Goal: Navigation & Orientation: Find specific page/section

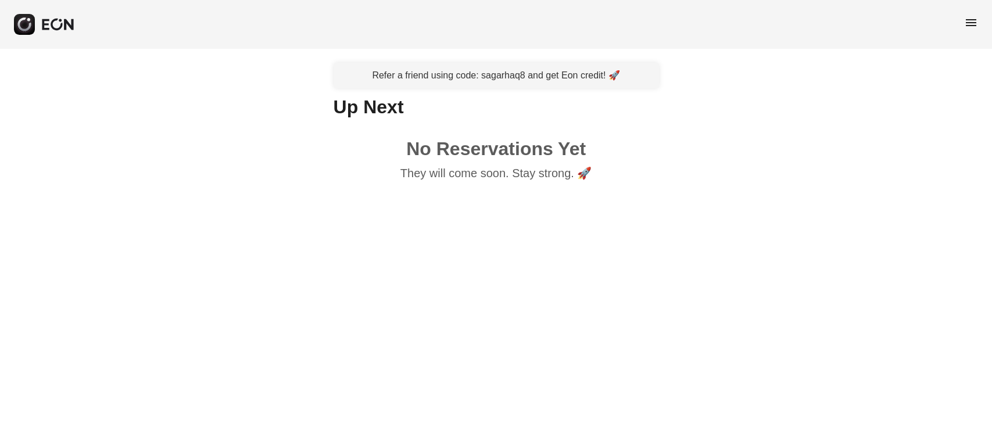
click at [976, 19] on span "menu" at bounding box center [971, 23] width 14 height 14
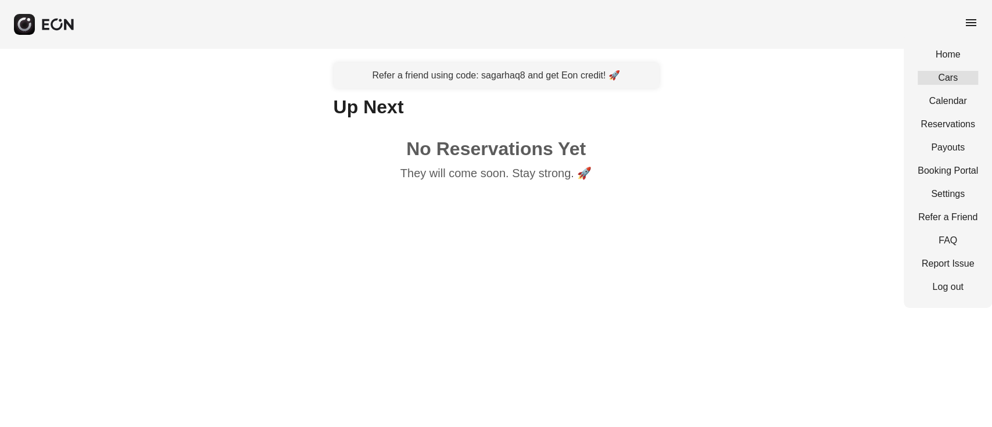
click at [949, 78] on link "Cars" at bounding box center [947, 78] width 60 height 14
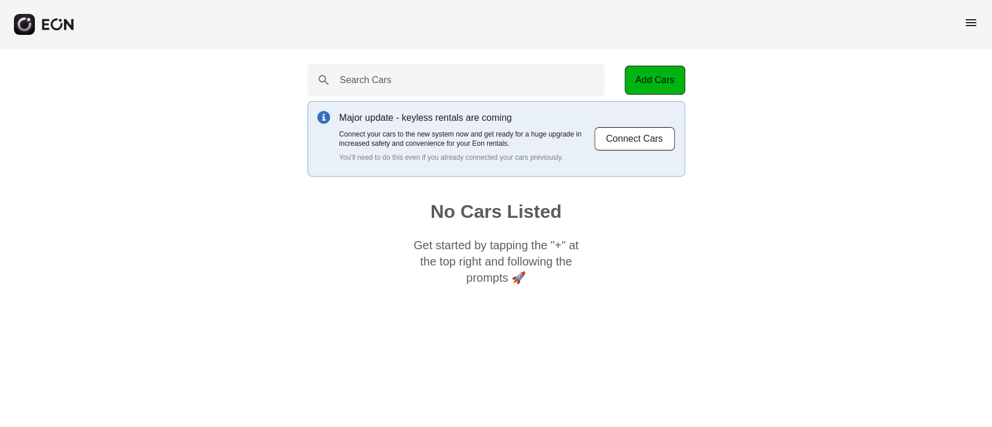
click at [975, 19] on span "menu" at bounding box center [971, 23] width 14 height 14
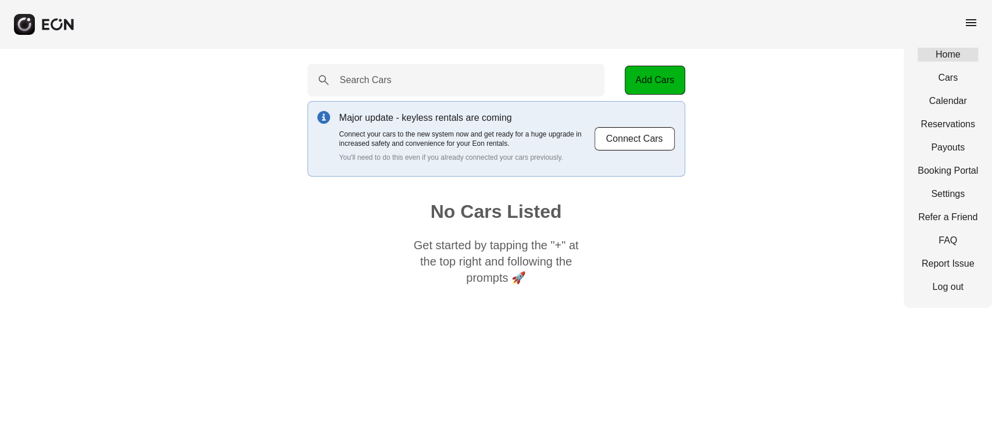
click at [947, 55] on link "Home" at bounding box center [947, 55] width 60 height 14
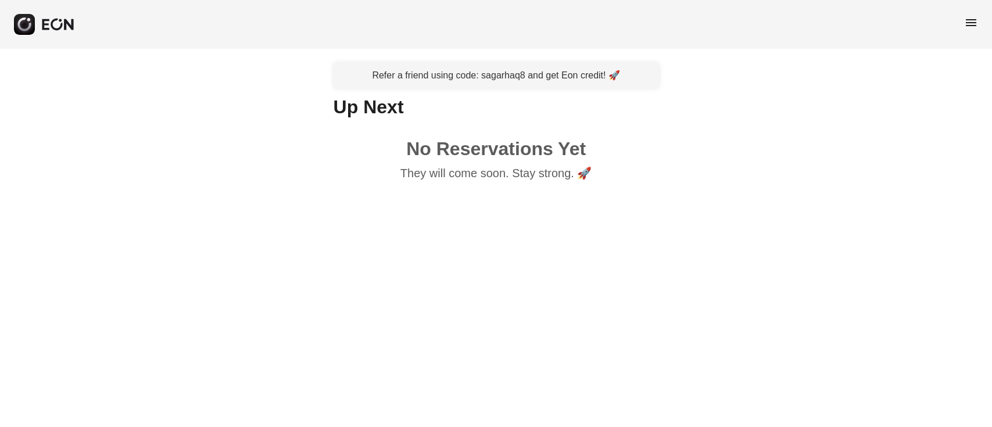
click at [968, 27] on span "menu" at bounding box center [971, 23] width 14 height 14
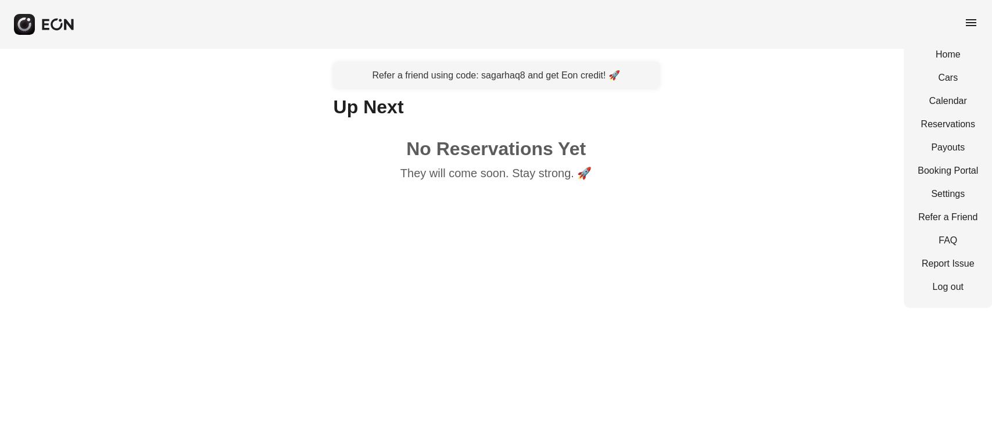
click at [762, 85] on div "Refer a friend using code: sagarhaq8 and get Eon credit! 🚀 Up Next No Reservati…" at bounding box center [496, 124] width 992 height 151
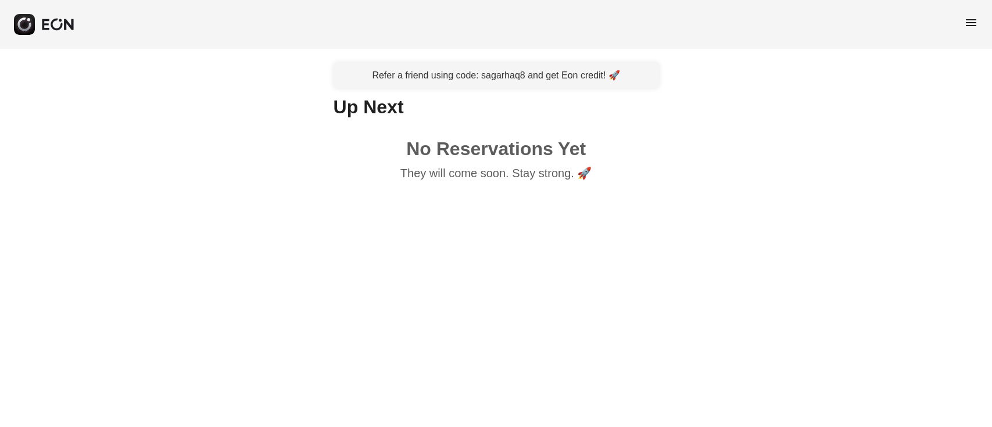
click at [972, 19] on span "menu" at bounding box center [971, 23] width 14 height 14
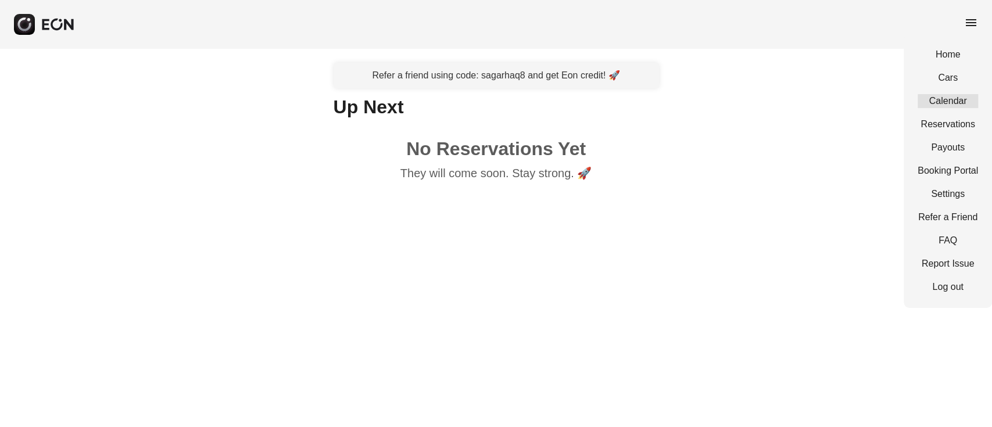
click at [953, 99] on link "Calendar" at bounding box center [947, 101] width 60 height 14
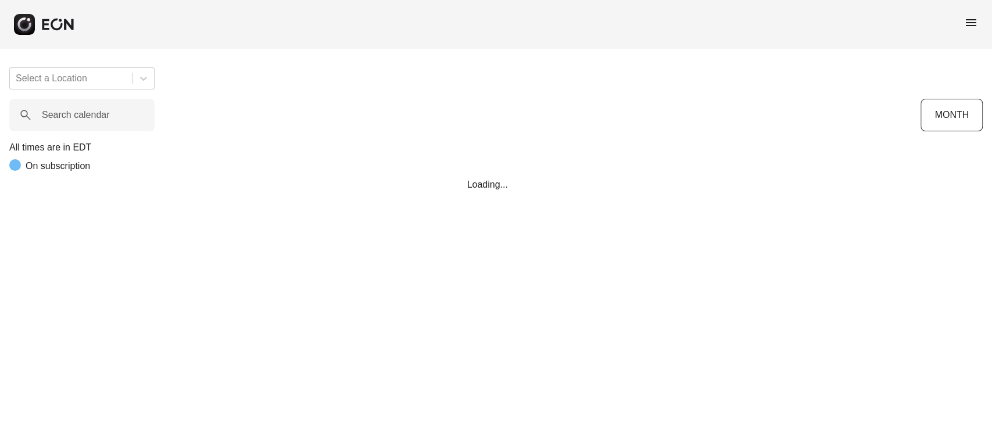
scroll to position [0, 359]
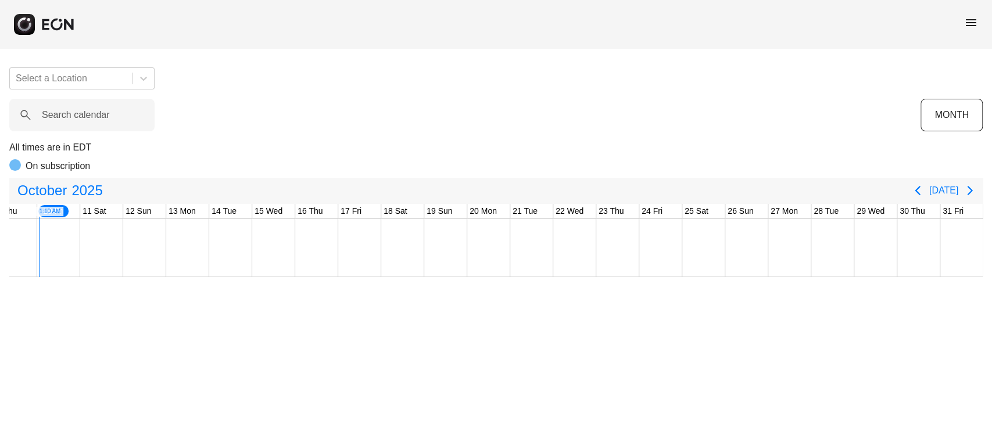
click at [969, 27] on span "menu" at bounding box center [971, 23] width 14 height 14
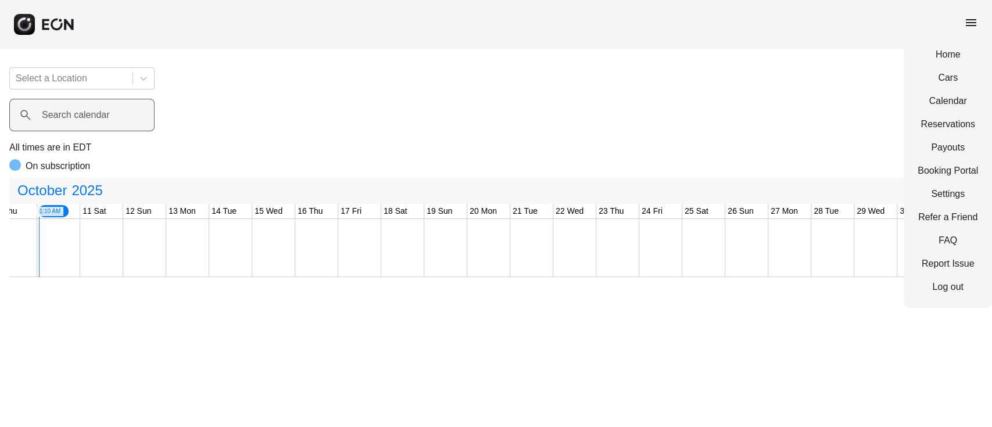
click at [650, 127] on div "Search calendar" at bounding box center [464, 115] width 911 height 33
